Goal: Information Seeking & Learning: Learn about a topic

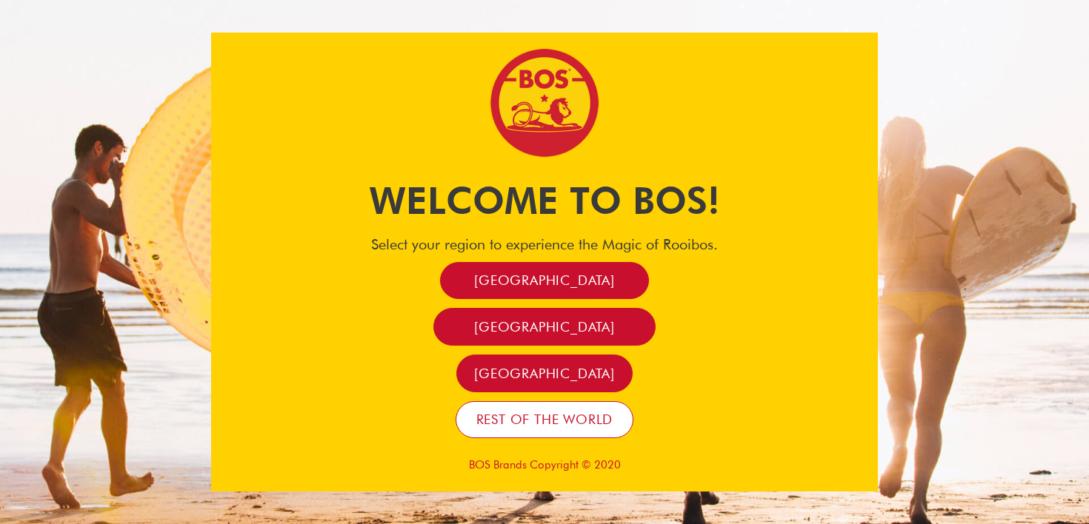
click at [551, 419] on span "Rest of the world" at bounding box center [544, 419] width 137 height 17
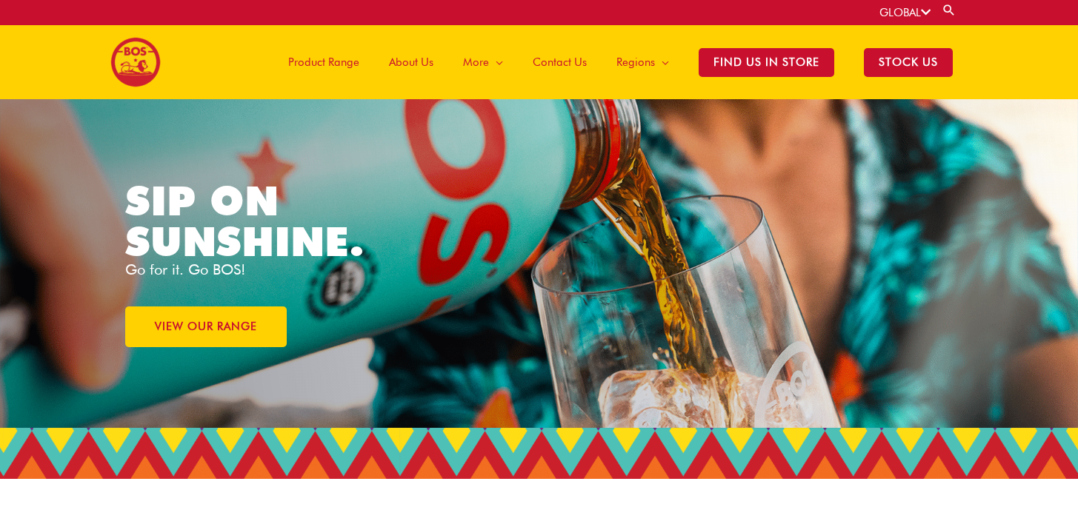
click at [427, 63] on span "About Us" at bounding box center [411, 62] width 44 height 44
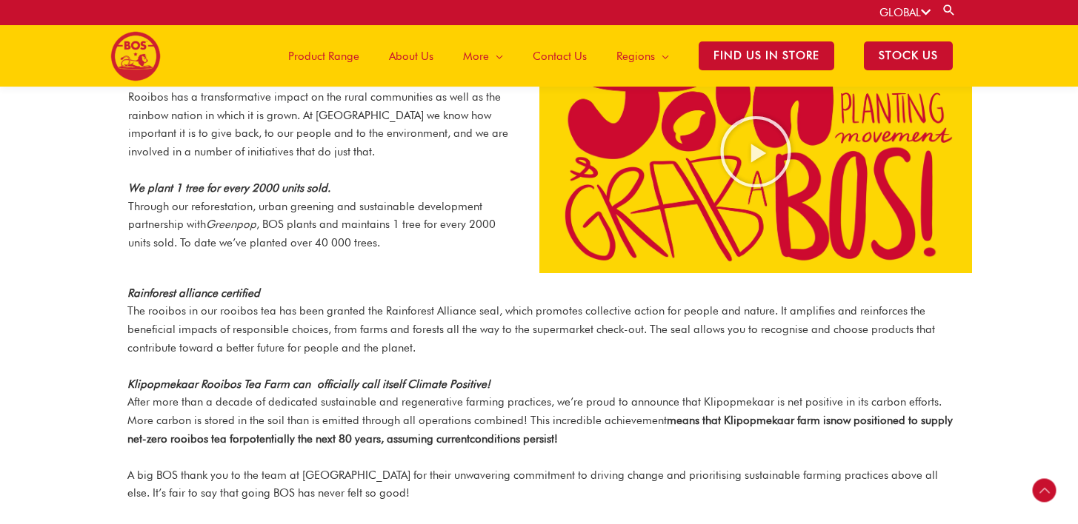
scroll to position [1994, 0]
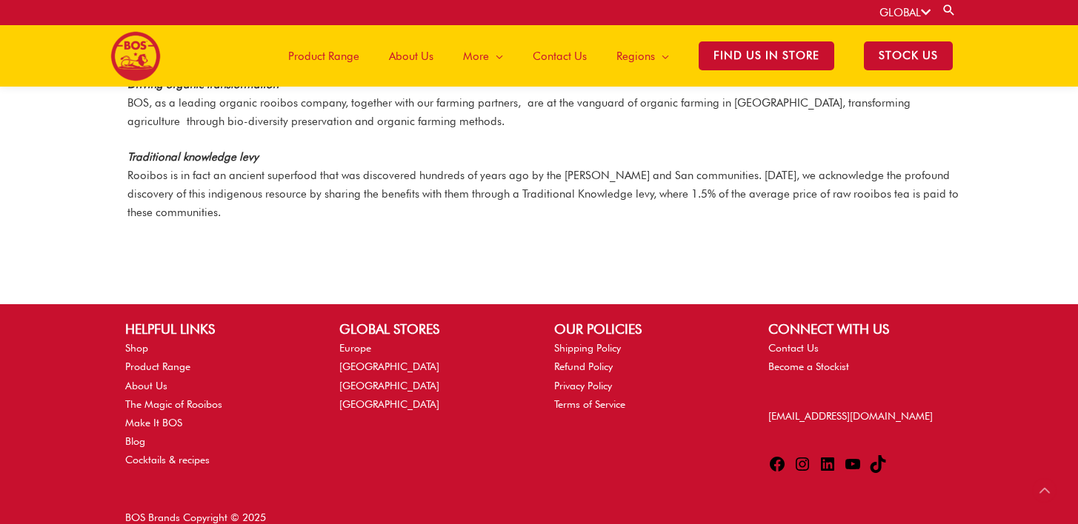
click at [319, 59] on span "Product Range" at bounding box center [323, 56] width 71 height 44
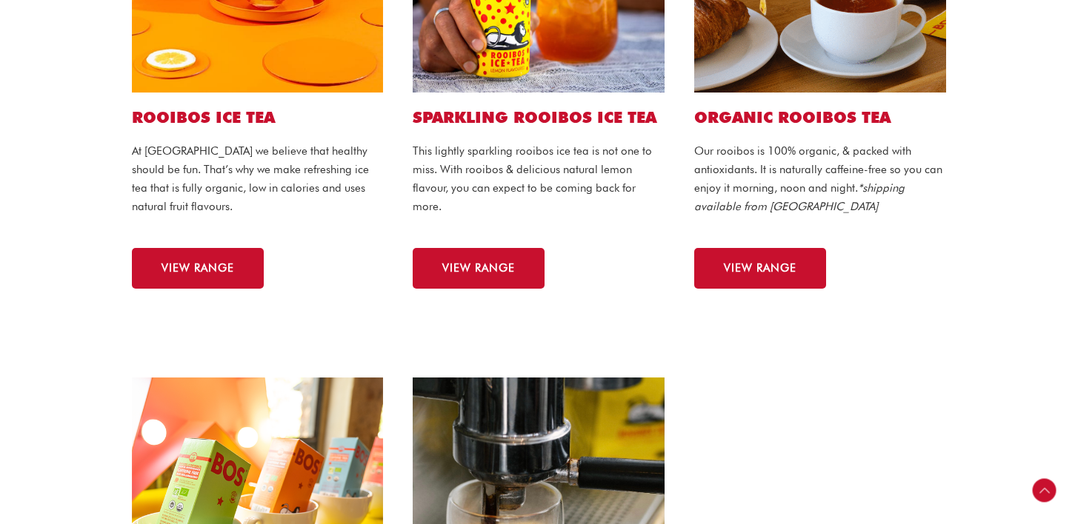
scroll to position [1041, 0]
